Goal: Understand process/instructions

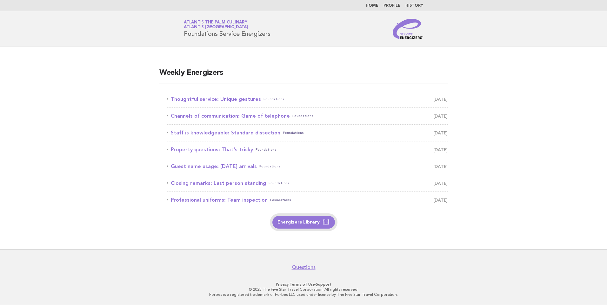
click at [295, 225] on link "Energizers Library" at bounding box center [303, 222] width 63 height 13
click at [227, 100] on link "Thoughtful service: Unique gestures Foundations [DATE]" at bounding box center [307, 99] width 281 height 9
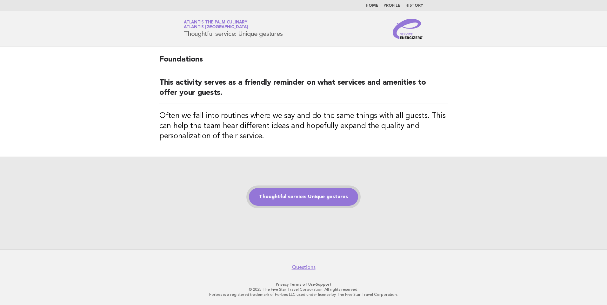
click at [303, 202] on link "Thoughtful service: Unique gestures" at bounding box center [303, 197] width 109 height 18
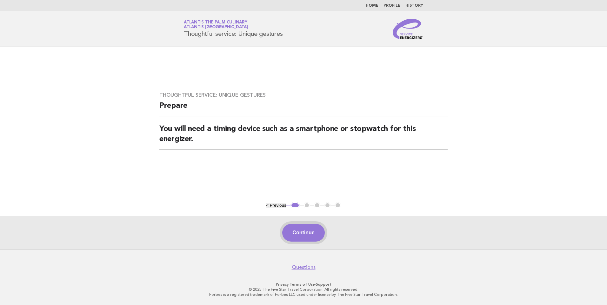
click at [298, 230] on button "Continue" at bounding box center [303, 233] width 42 height 18
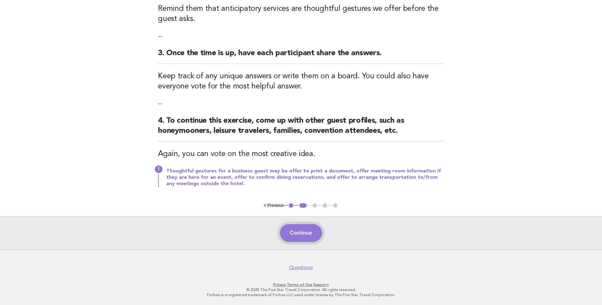
click at [310, 237] on button "Continue" at bounding box center [301, 233] width 42 height 18
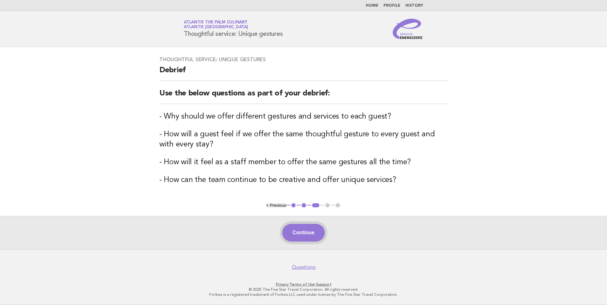
click at [313, 231] on button "Continue" at bounding box center [303, 233] width 42 height 18
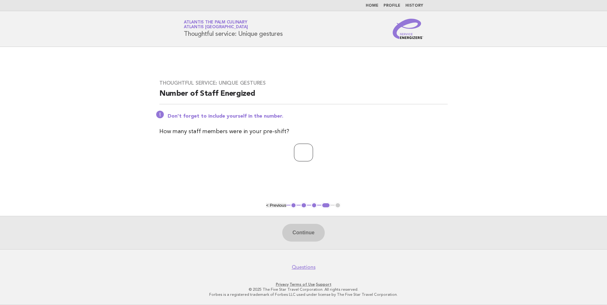
click at [299, 151] on input "number" at bounding box center [303, 153] width 19 height 18
type input "*"
click at [303, 233] on button "Continue" at bounding box center [303, 233] width 42 height 18
